Goal: Transaction & Acquisition: Purchase product/service

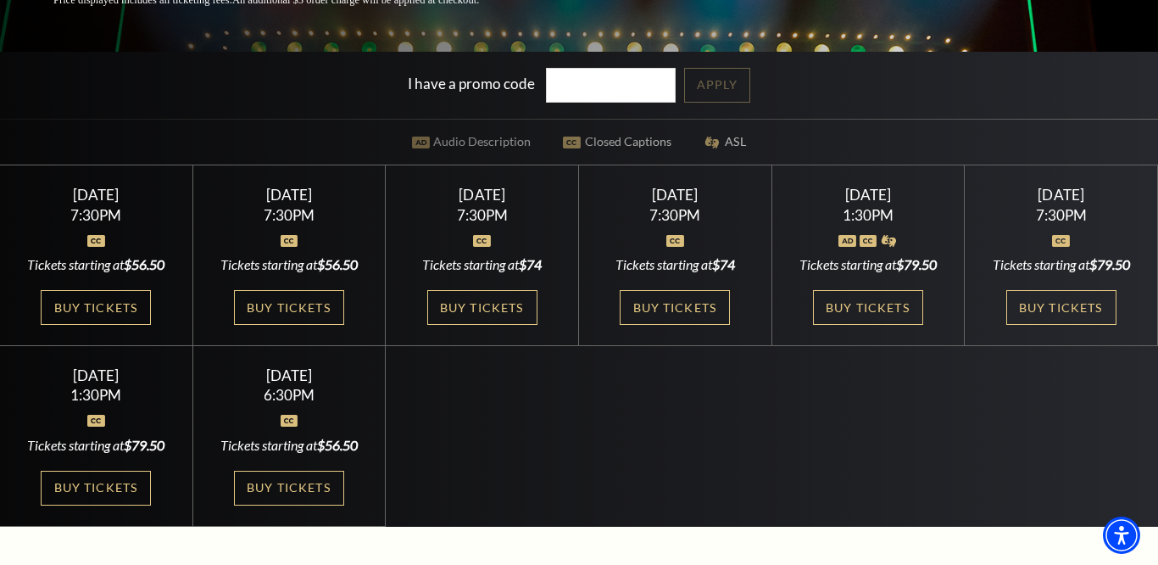
scroll to position [395, 0]
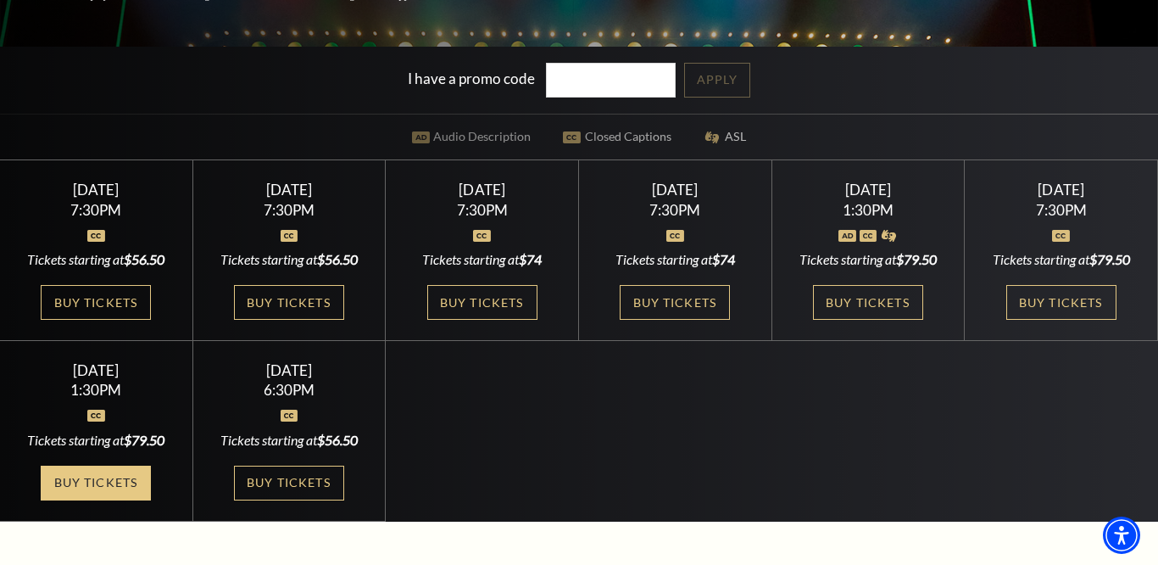
click at [94, 500] on link "Buy Tickets" at bounding box center [96, 483] width 110 height 35
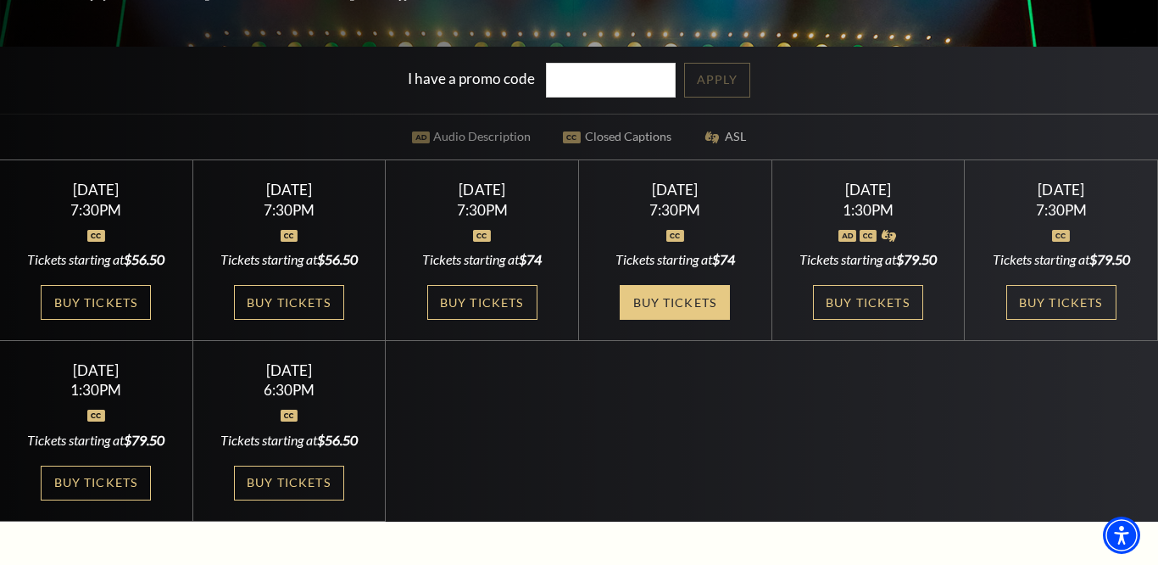
click at [693, 304] on link "Buy Tickets" at bounding box center [675, 302] width 110 height 35
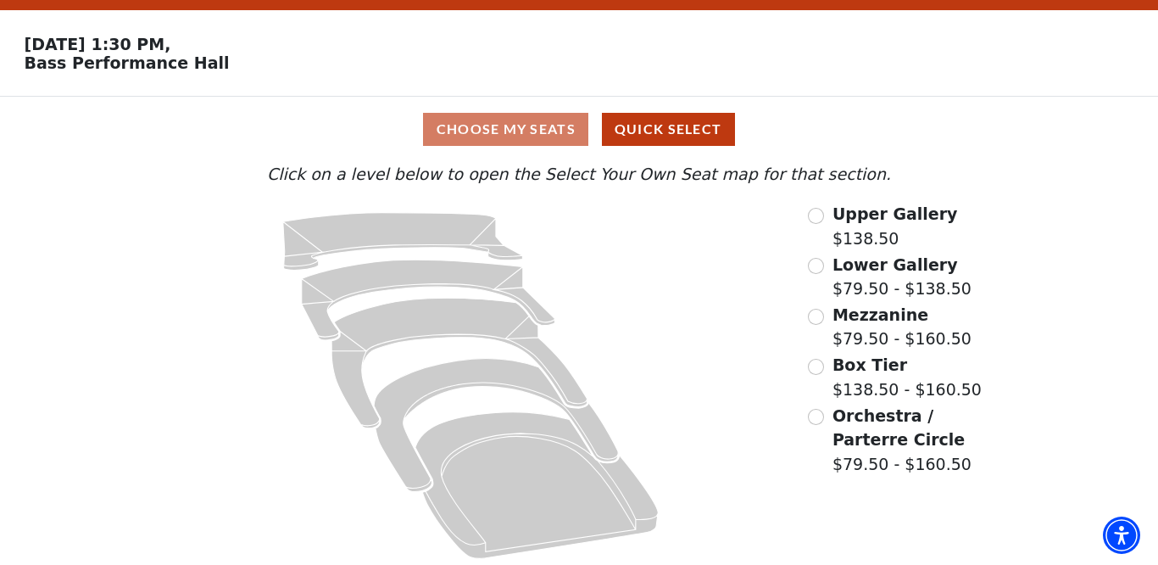
scroll to position [45, 0]
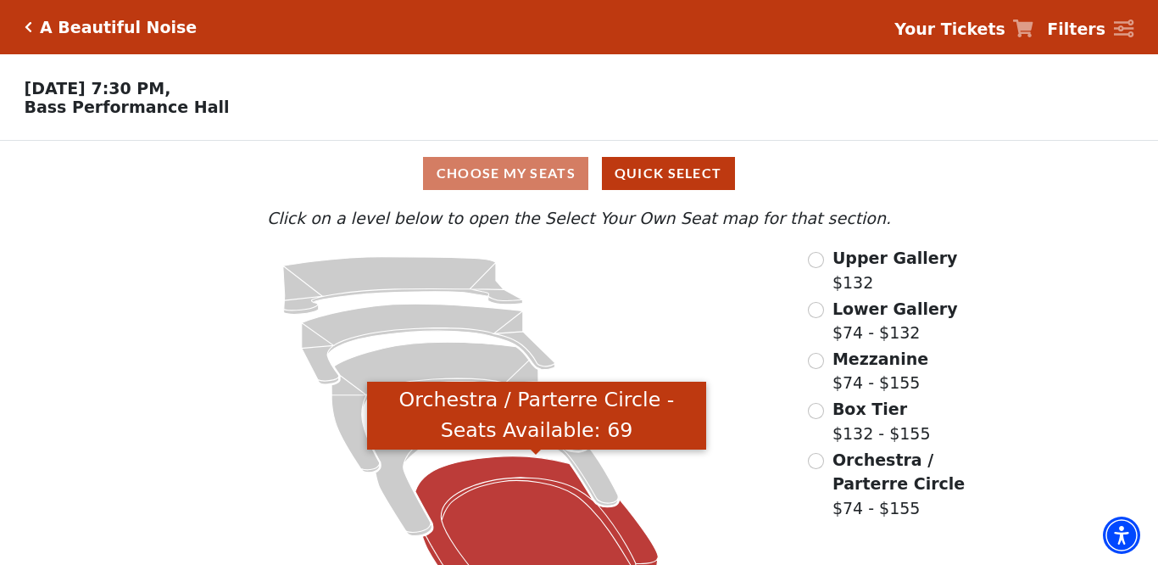
click at [532, 513] on icon "Orchestra / Parterre Circle - Seats Available: 69" at bounding box center [537, 529] width 243 height 147
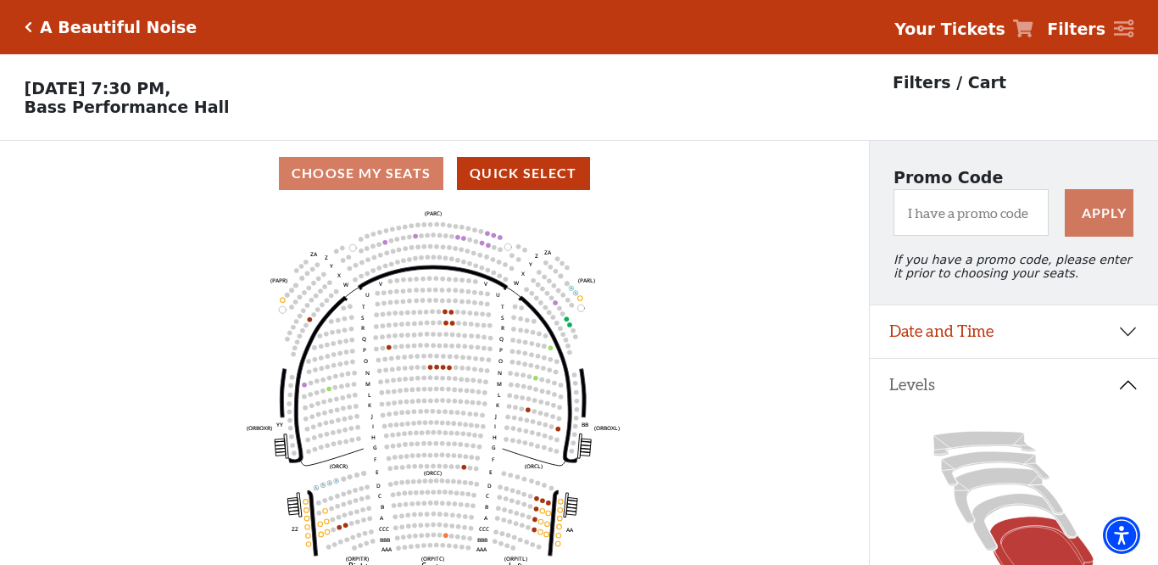
scroll to position [79, 0]
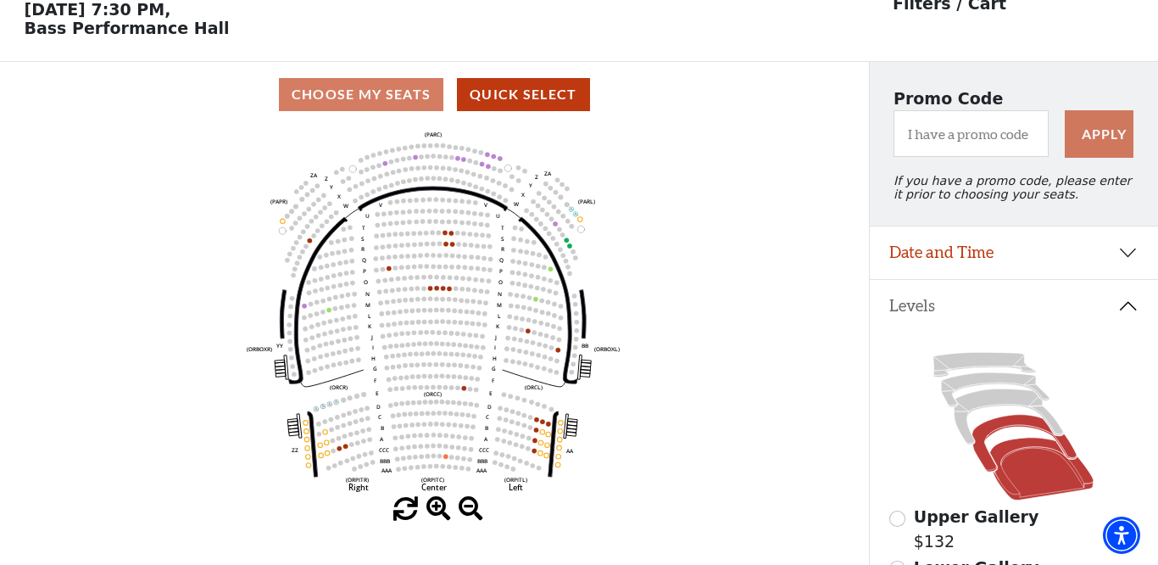
click at [985, 457] on icon at bounding box center [1025, 443] width 104 height 57
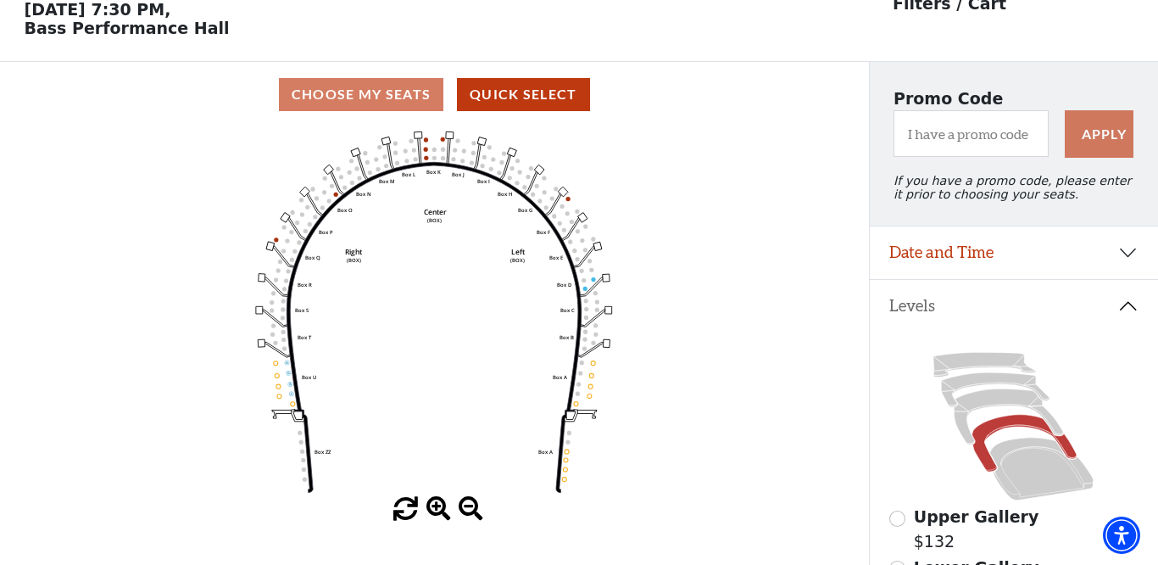
click at [583, 284] on icon "Left (BOX) Right (BOX) Center (BOX) Box ZZ Box U Box T Box S Box R Box Q Box P …" at bounding box center [434, 312] width 782 height 370
click at [595, 275] on icon "Left (BOX) Right (BOX) Center (BOX) Box ZZ Box U Box T Box S Box R Box Q Box P …" at bounding box center [434, 312] width 782 height 370
click at [607, 276] on rect at bounding box center [606, 278] width 7 height 8
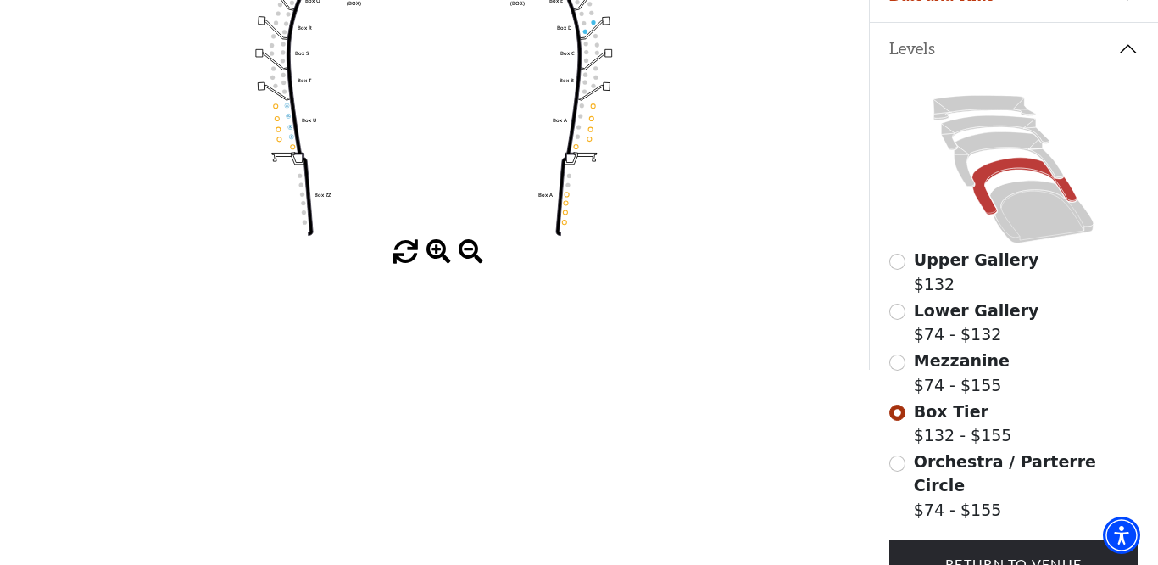
scroll to position [342, 0]
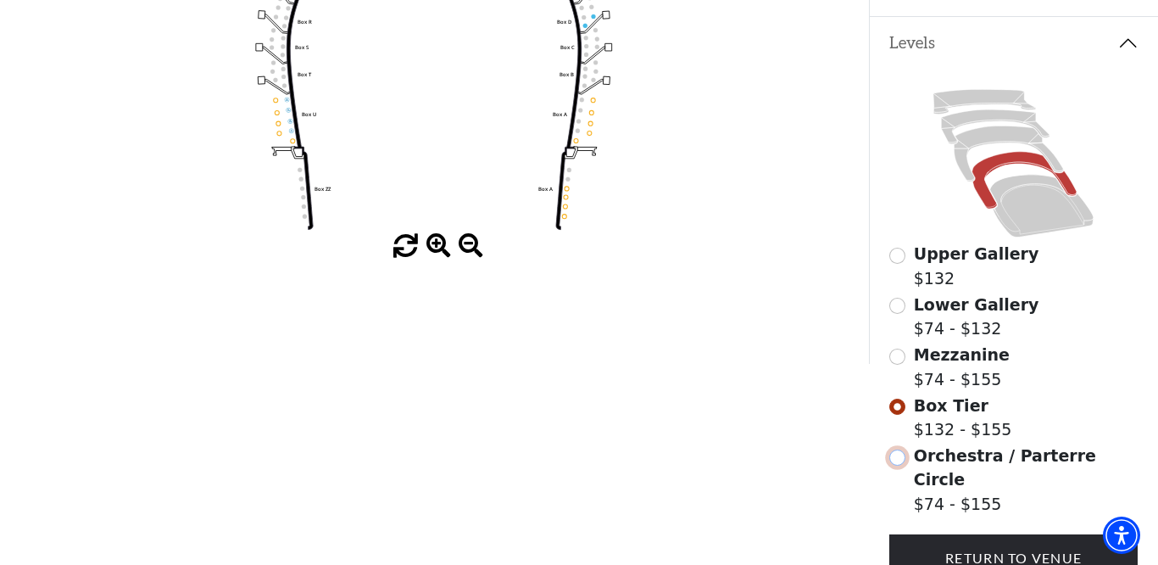
click at [899, 453] on input "Orchestra / Parterre Circle$74 - $155\a" at bounding box center [898, 457] width 16 height 16
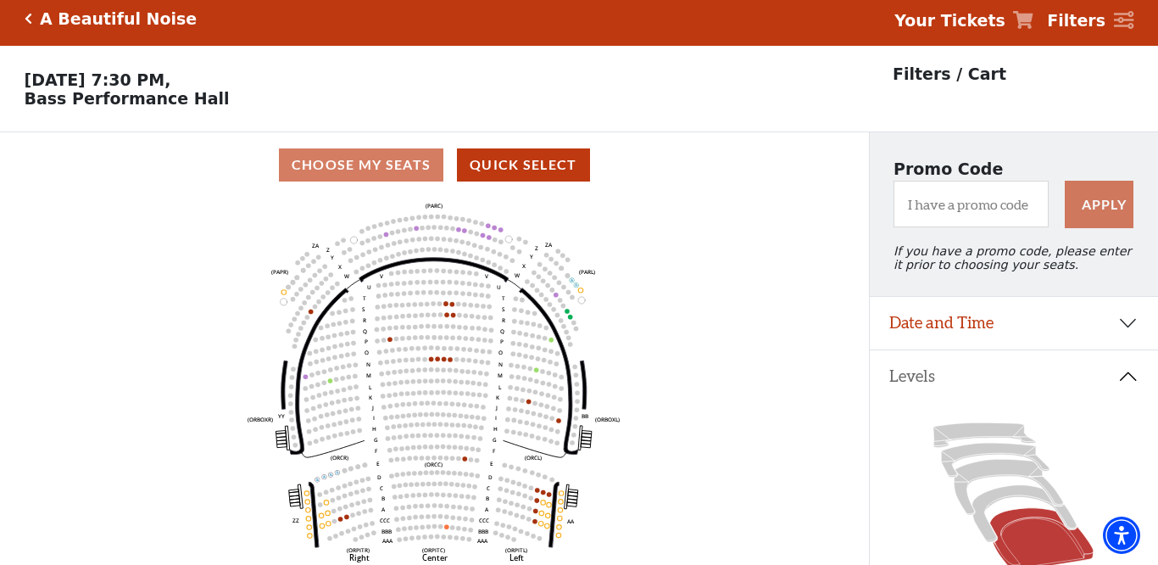
scroll to position [0, 0]
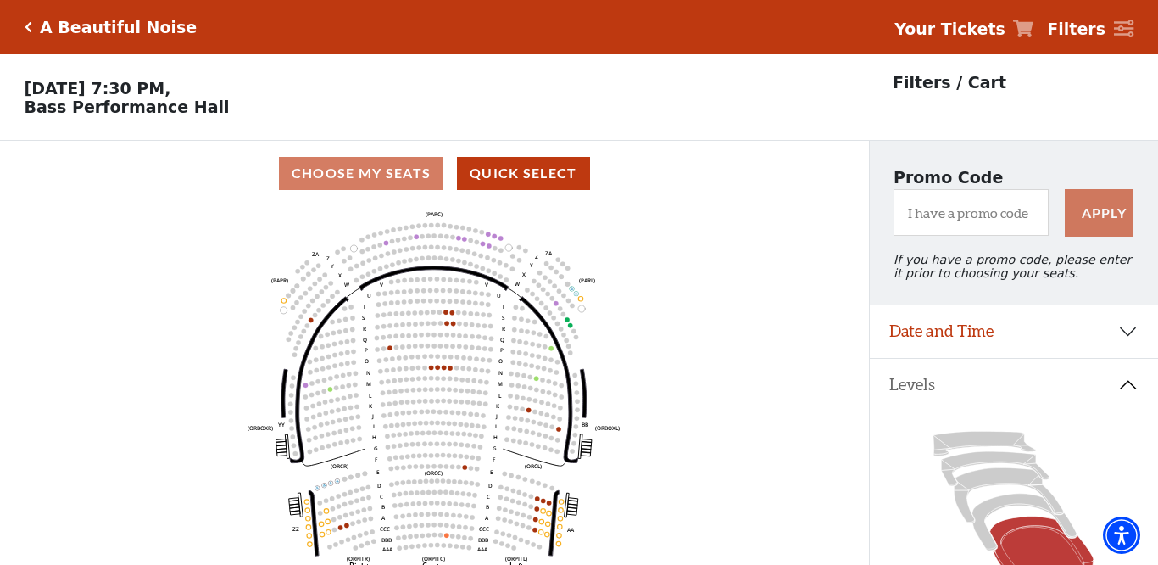
click at [30, 25] on icon "Click here to go back to filters" at bounding box center [29, 27] width 8 height 12
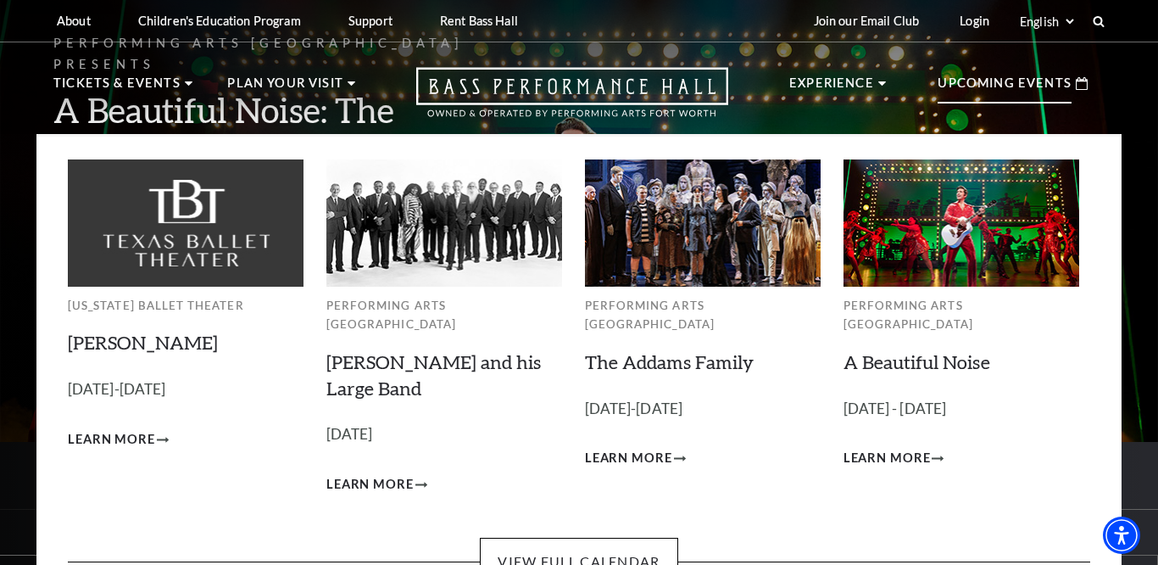
click at [950, 247] on img at bounding box center [962, 222] width 236 height 126
click at [910, 350] on link "A Beautiful Noise" at bounding box center [917, 361] width 147 height 23
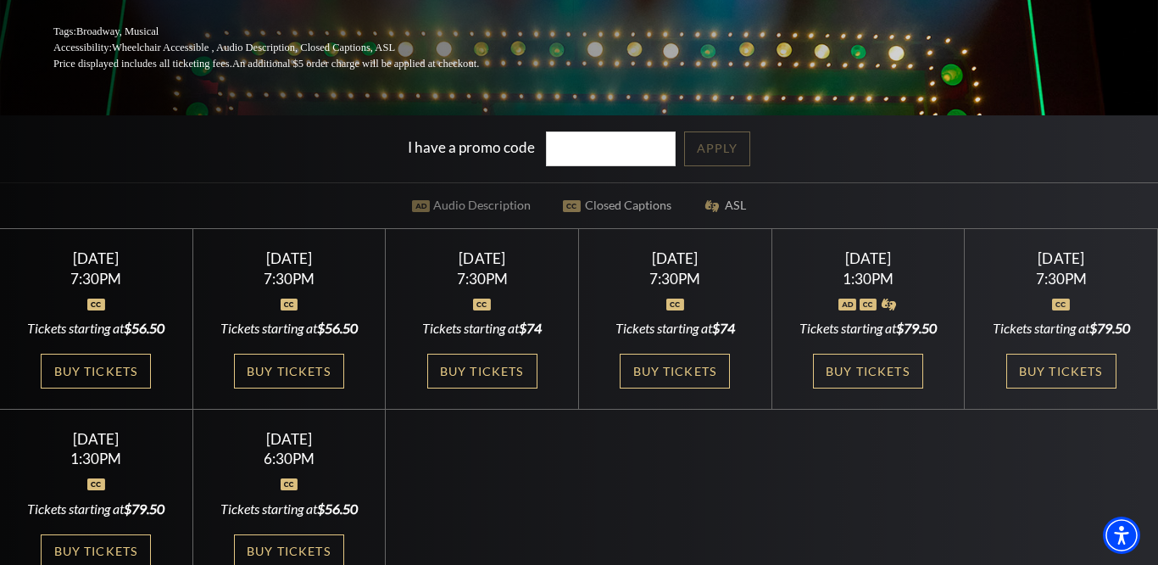
scroll to position [347, 0]
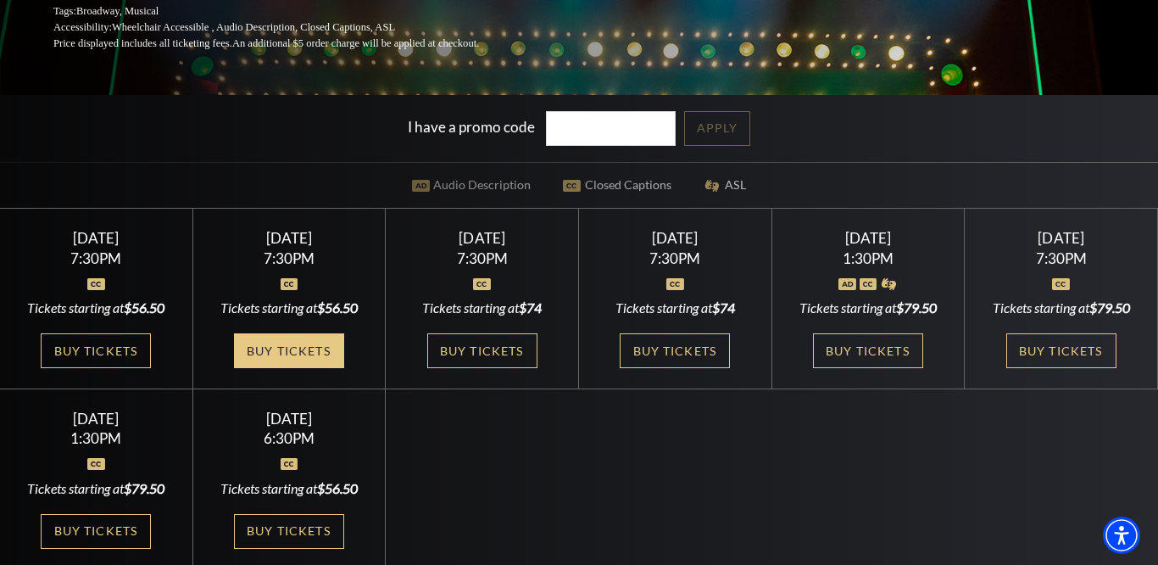
click at [306, 365] on link "Buy Tickets" at bounding box center [289, 350] width 110 height 35
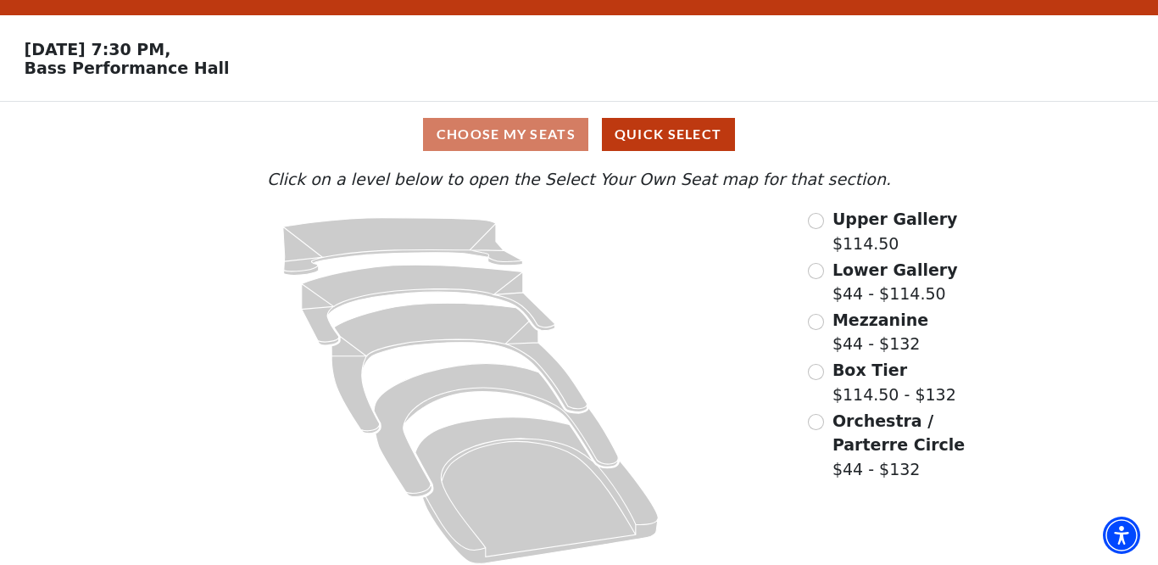
scroll to position [48, 0]
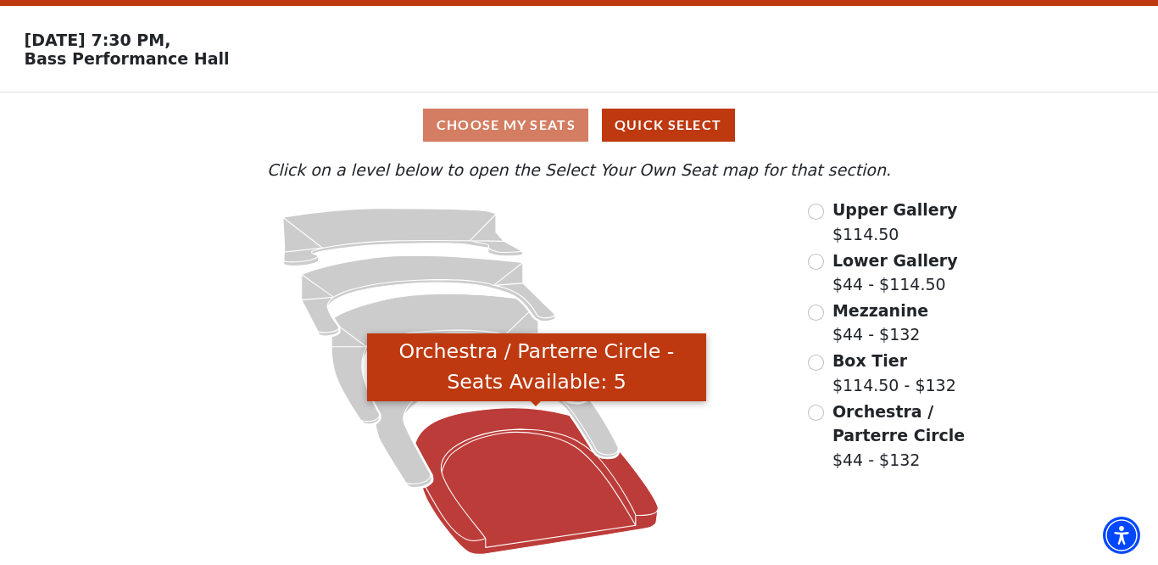
click at [570, 504] on icon "Orchestra / Parterre Circle - Seats Available: 5" at bounding box center [537, 481] width 243 height 147
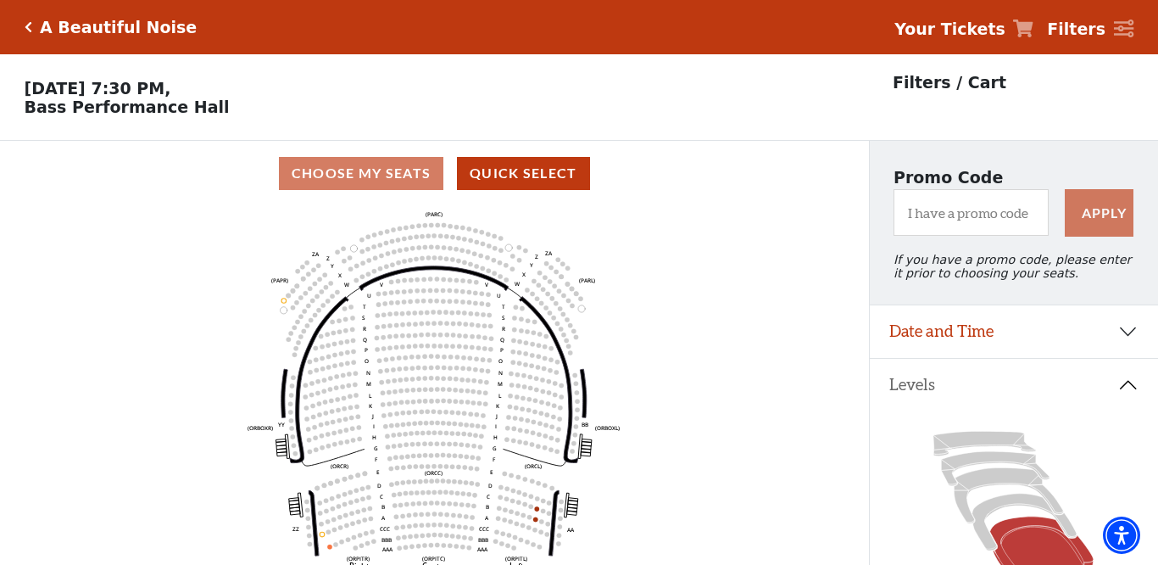
scroll to position [79, 0]
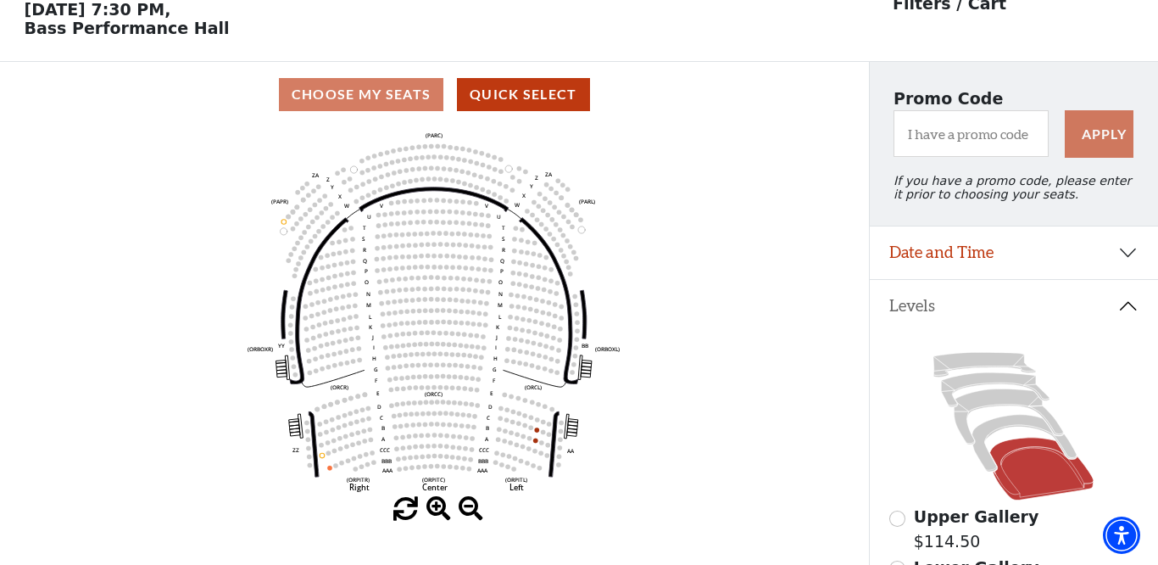
click at [377, 98] on div "Choose My Seats Quick Select" at bounding box center [434, 94] width 869 height 33
click at [527, 103] on button "Quick Select" at bounding box center [523, 94] width 133 height 33
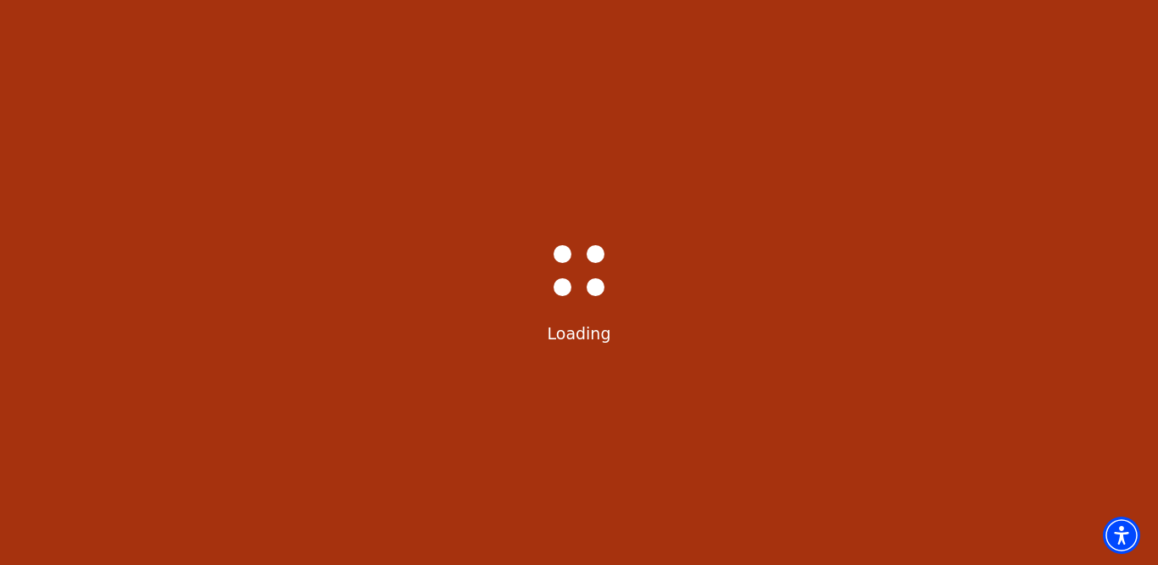
select select "6221"
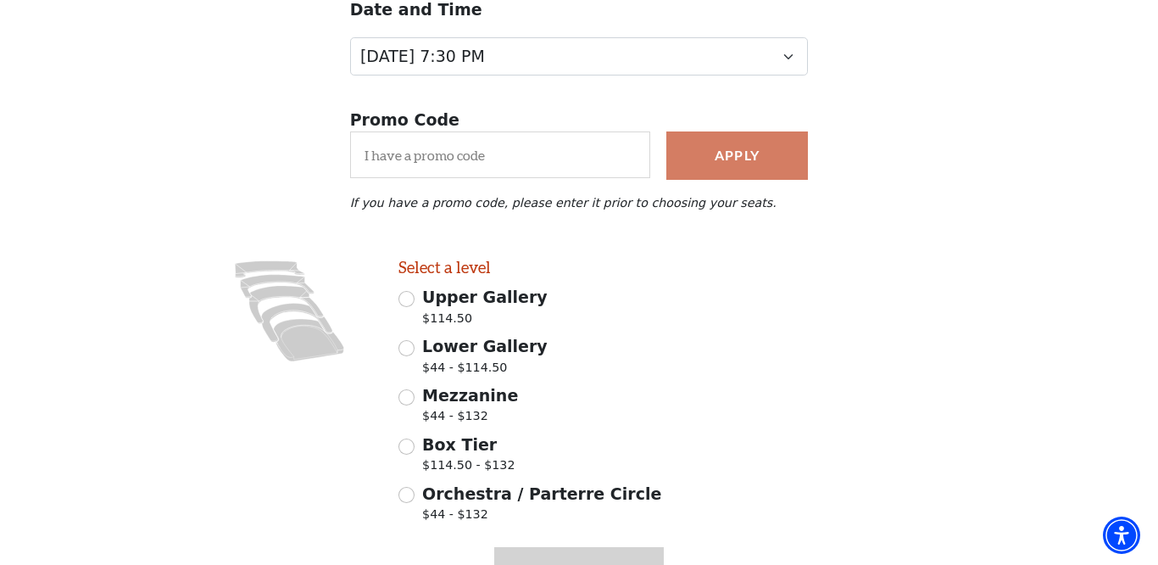
scroll to position [235, 0]
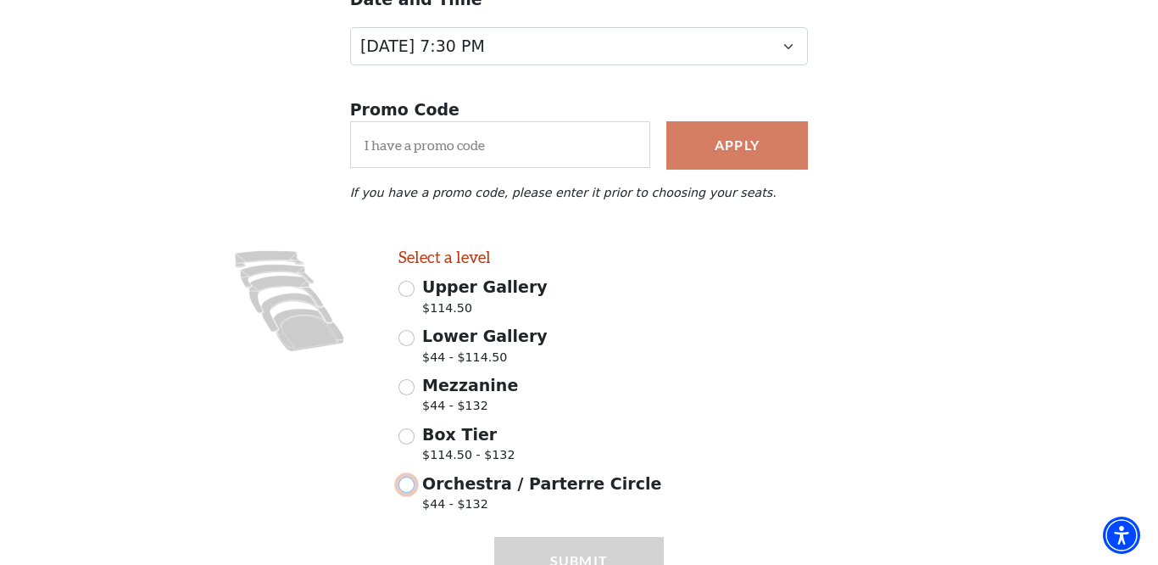
click at [409, 487] on input "Orchestra / Parterre Circle $44 - $132" at bounding box center [407, 485] width 16 height 16
radio input "true"
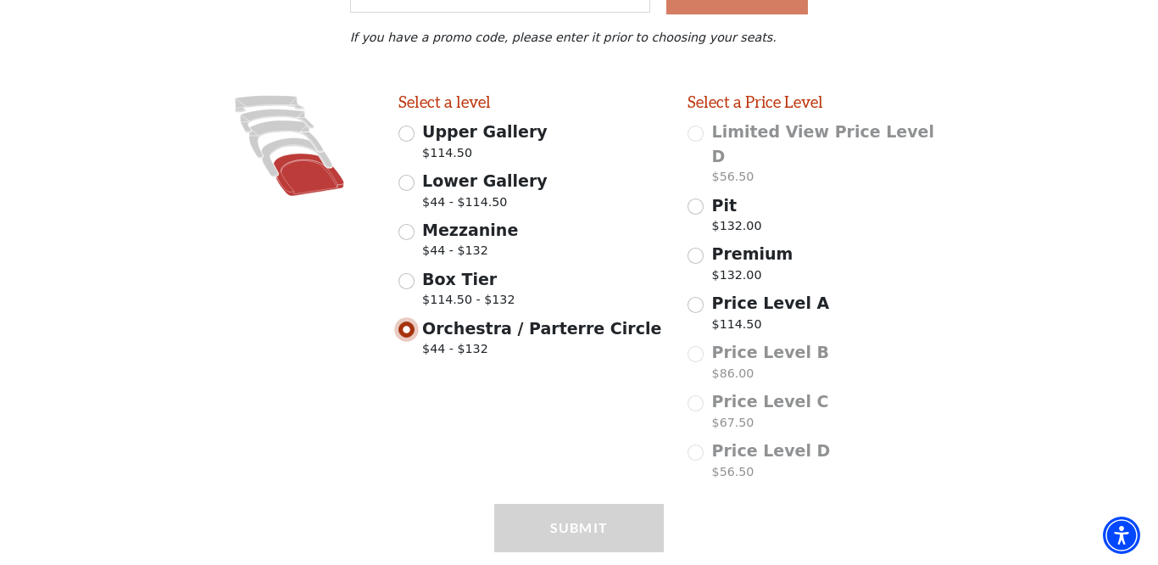
scroll to position [419, 0]
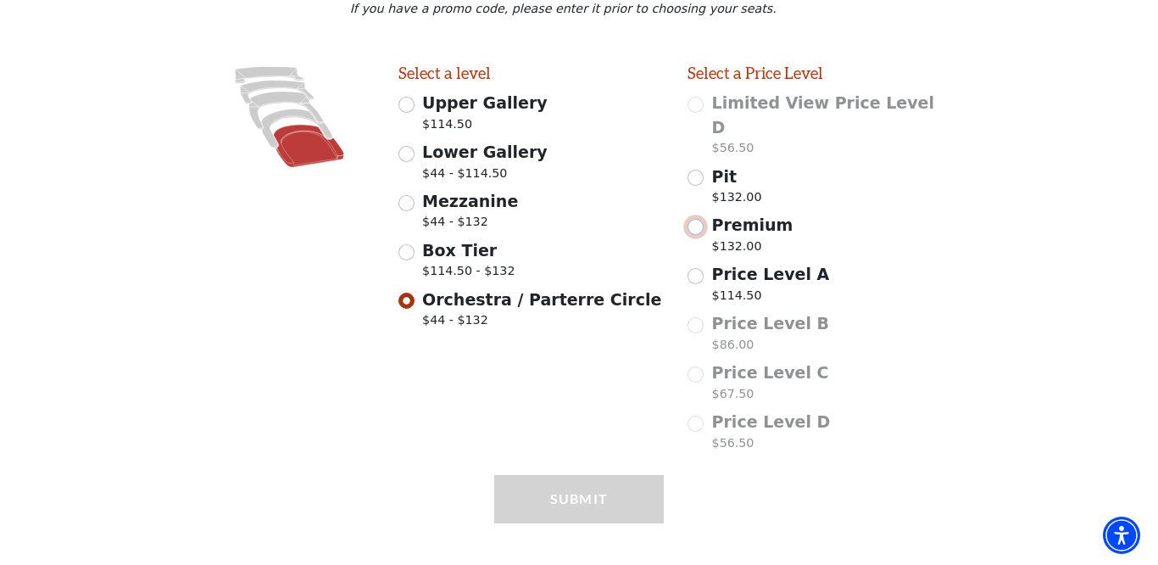
click at [696, 219] on input "Premium $132.00" at bounding box center [696, 227] width 16 height 16
radio input "true"
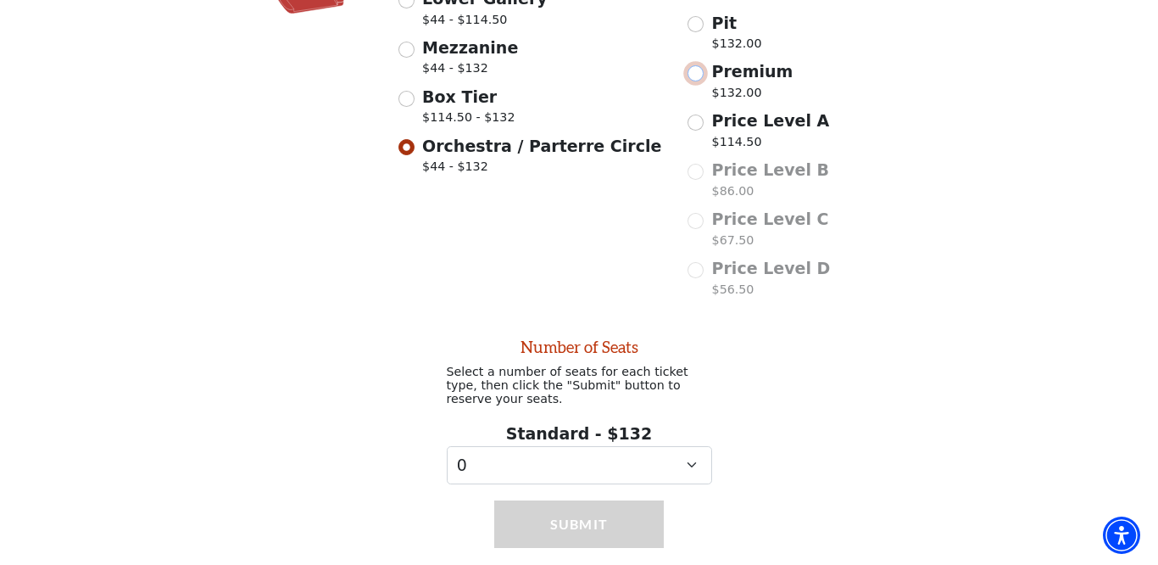
scroll to position [600, 0]
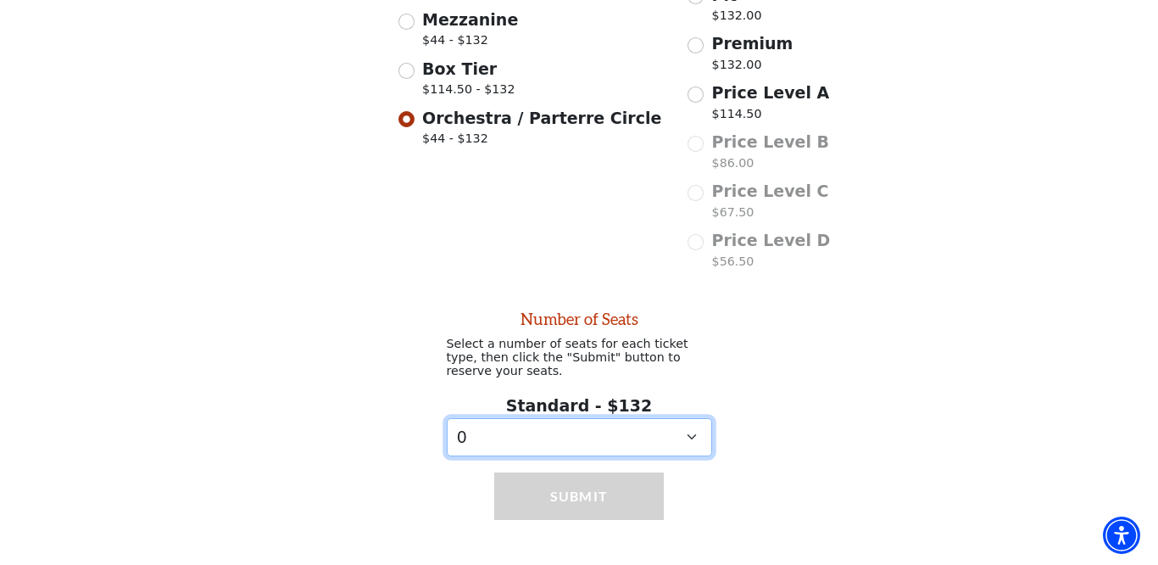
click at [689, 418] on select "0 1 2 3 4" at bounding box center [579, 437] width 265 height 38
select select "2"
click at [447, 418] on select "0 1 2 3 4" at bounding box center [579, 437] width 265 height 38
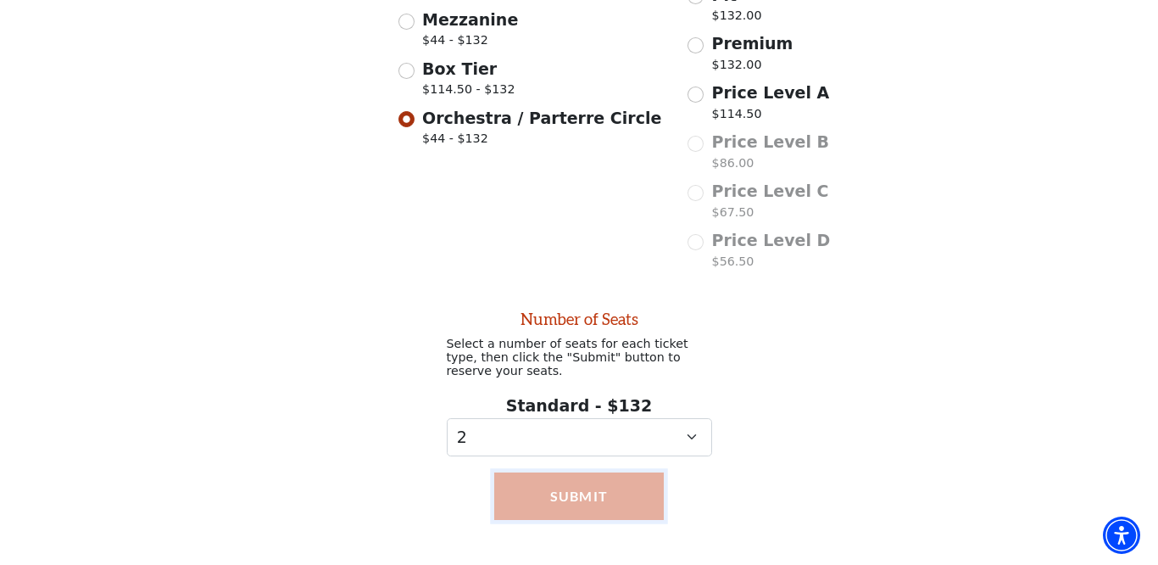
click at [597, 490] on button "Submit" at bounding box center [578, 495] width 169 height 47
